Goal: Information Seeking & Learning: Learn about a topic

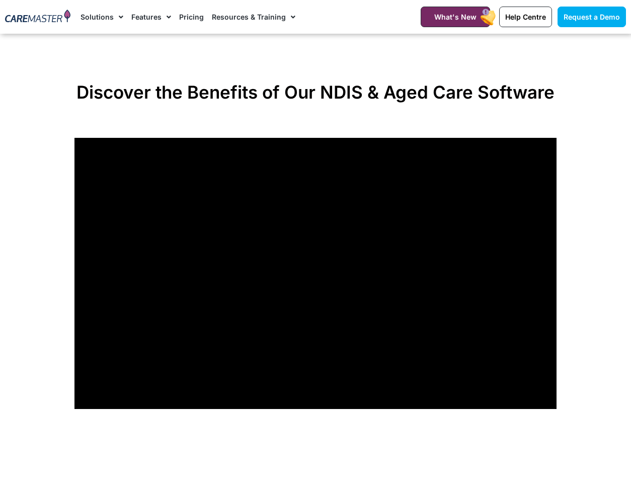
scroll to position [676, 0]
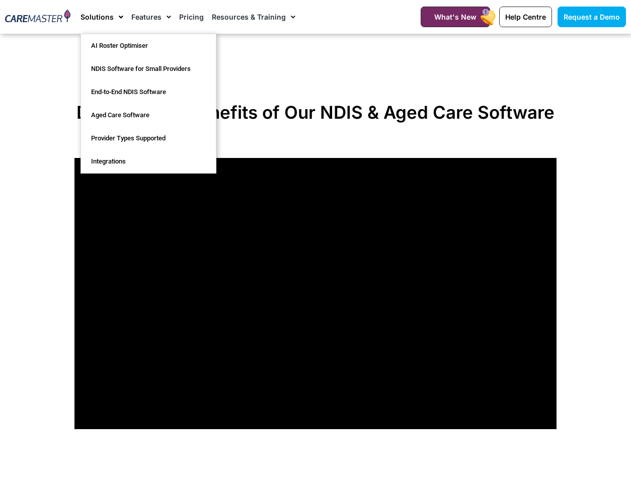
click at [114, 17] on span "Menu" at bounding box center [119, 17] width 10 height 17
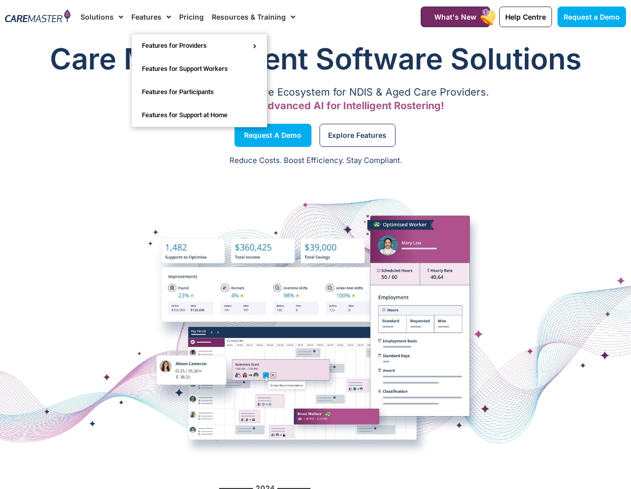
click at [161, 18] on span "Menu" at bounding box center [166, 17] width 10 height 17
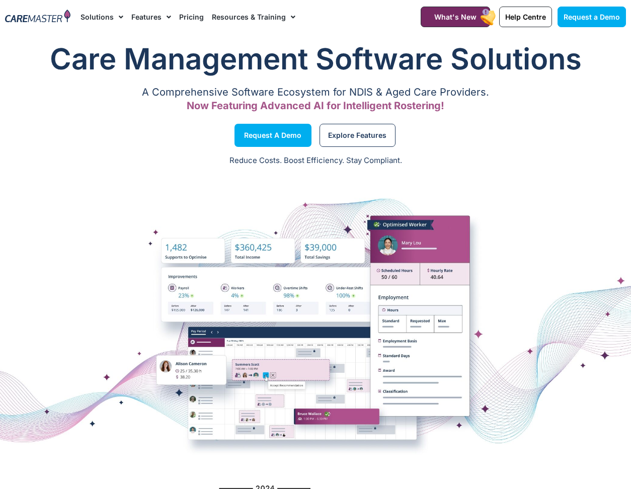
click at [161, 18] on span "Menu" at bounding box center [166, 17] width 10 height 17
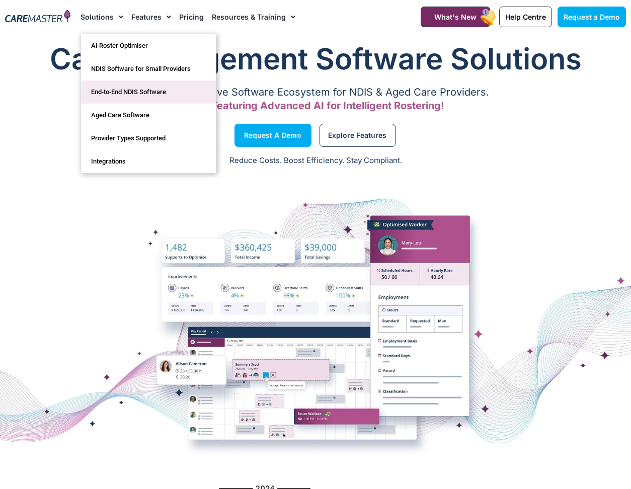
click at [115, 91] on link "End-to-End NDIS Software" at bounding box center [148, 91] width 135 height 23
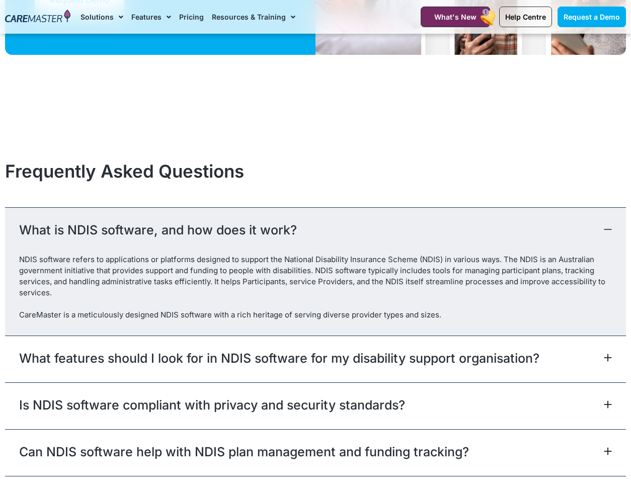
scroll to position [2691, 0]
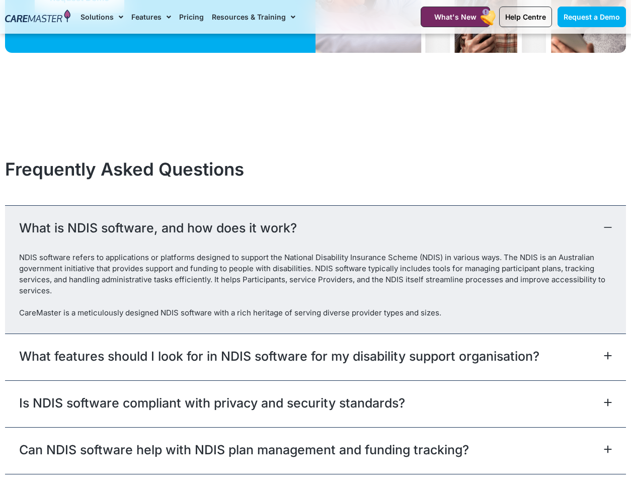
click at [301, 412] on div "Is NDIS software compliant with privacy and security standards?" at bounding box center [315, 403] width 621 height 47
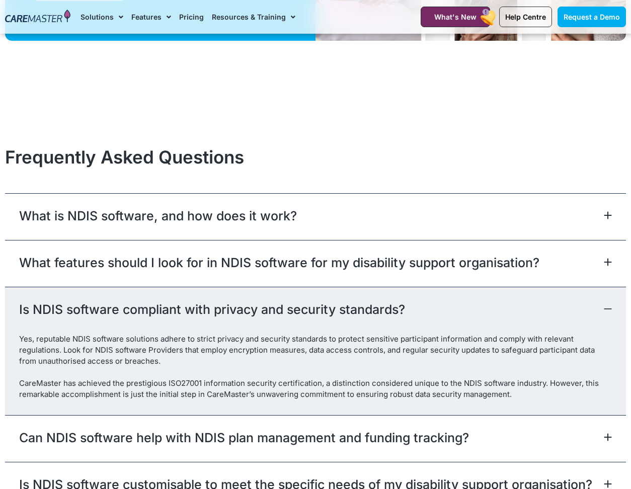
scroll to position [2704, 0]
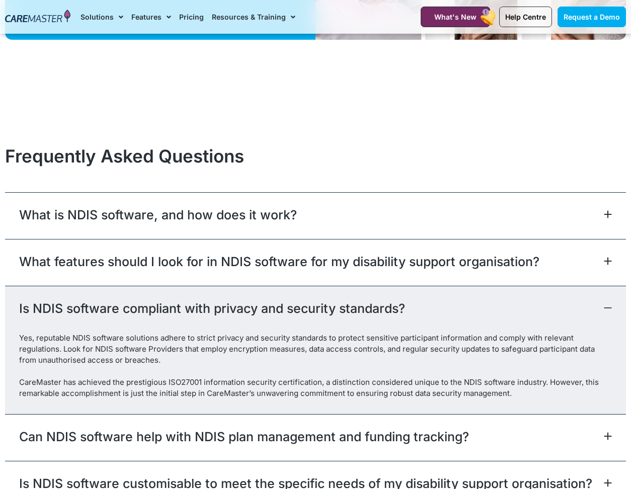
click at [305, 440] on link "Can NDIS software help with NDIS plan management and funding tracking?" at bounding box center [244, 437] width 450 height 18
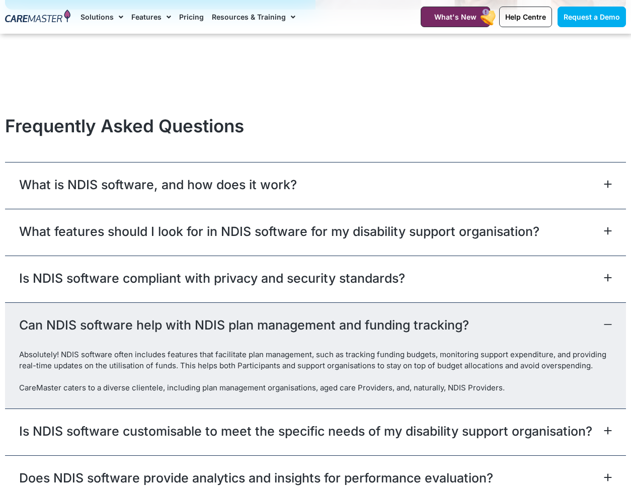
scroll to position [2770, 0]
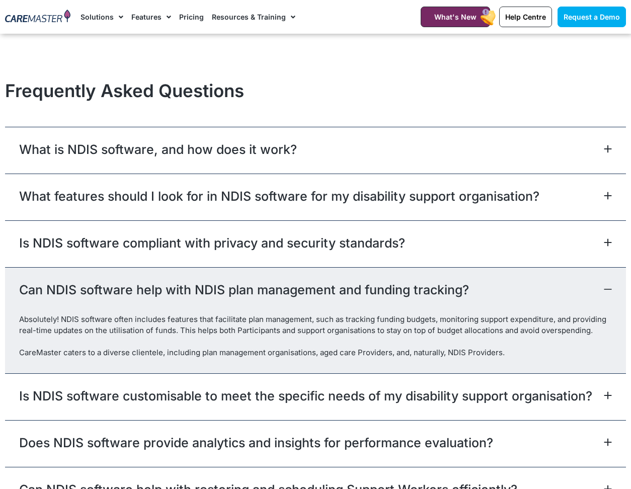
click at [318, 398] on link "Is NDIS software customisable to meet the specific needs of my disability suppo…" at bounding box center [305, 396] width 573 height 18
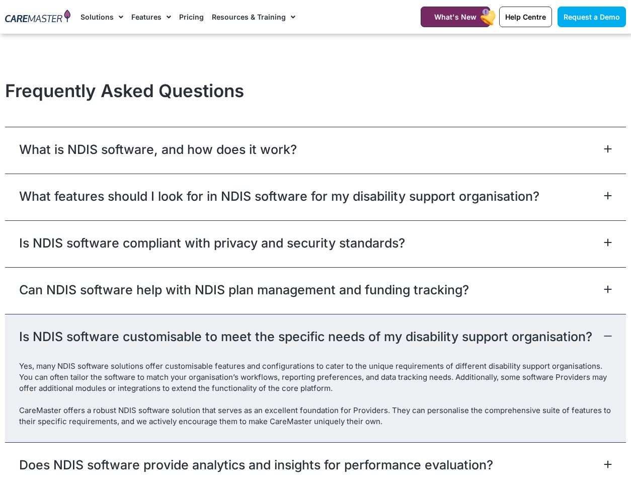
scroll to position [2772, 0]
